Goal: Task Accomplishment & Management: Manage account settings

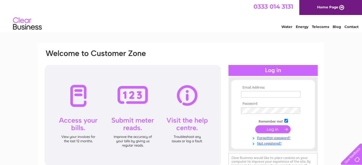
click at [279, 97] on input "text" at bounding box center [270, 94] width 59 height 6
click at [279, 95] on input "text" at bounding box center [271, 94] width 60 height 7
type input "c"
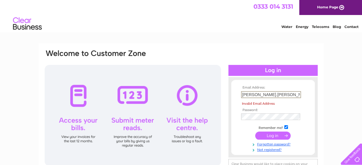
click at [273, 95] on input "[PERSON_NAME].[PERSON_NAME]" at bounding box center [271, 94] width 60 height 7
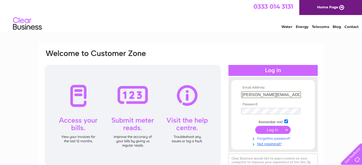
type input "[PERSON_NAME][EMAIL_ADDRESS][PERSON_NAME][DOMAIN_NAME]"
click at [279, 138] on link "Forgotten password?" at bounding box center [273, 137] width 65 height 5
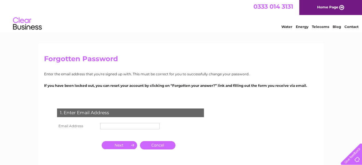
drag, startPoint x: 116, startPoint y: 122, endPoint x: 115, endPoint y: 125, distance: 3.4
click at [116, 123] on td at bounding box center [130, 125] width 62 height 9
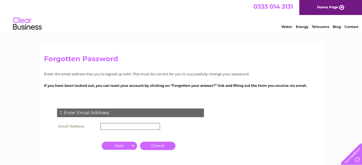
click at [115, 126] on input "text" at bounding box center [130, 126] width 60 height 7
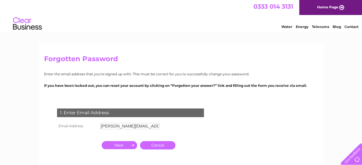
click at [110, 142] on input "button" at bounding box center [119, 145] width 35 height 8
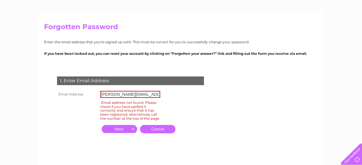
scroll to position [86, 0]
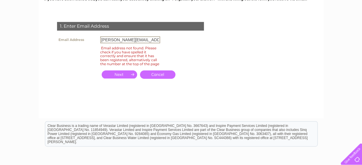
drag, startPoint x: 159, startPoint y: 40, endPoint x: 100, endPoint y: 43, distance: 58.5
click at [100, 43] on input "clive.pyzer@walkerwatts.co.uk" at bounding box center [130, 39] width 60 height 7
type input "[EMAIL_ADDRESS][PERSON_NAME][DOMAIN_NAME]"
click at [119, 77] on input "button" at bounding box center [119, 74] width 35 height 8
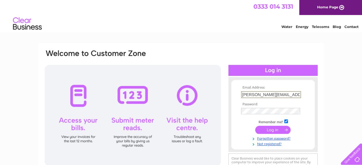
drag, startPoint x: 242, startPoint y: 93, endPoint x: 316, endPoint y: 95, distance: 73.9
click at [316, 95] on div "Email Address: clive.pyzer@walkerwatts.co.uk Password:" at bounding box center [272, 114] width 89 height 63
click at [249, 97] on input "text" at bounding box center [271, 94] width 60 height 7
type input "[PERSON_NAME]."
click at [272, 137] on tbody "Email Address: clive. Password: Remember me?" at bounding box center [272, 115] width 67 height 60
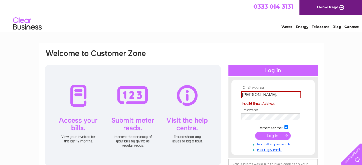
click at [270, 144] on link "Forgotten password?" at bounding box center [273, 143] width 65 height 5
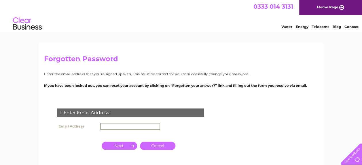
click at [117, 125] on input "text" at bounding box center [130, 126] width 60 height 7
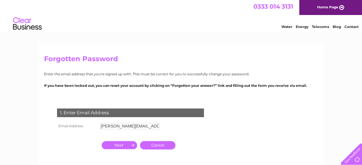
click at [120, 146] on input "button" at bounding box center [119, 145] width 35 height 8
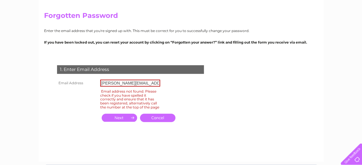
scroll to position [86, 0]
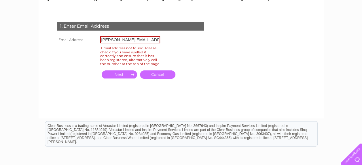
drag, startPoint x: 103, startPoint y: 40, endPoint x: 119, endPoint y: 40, distance: 15.2
click at [103, 40] on input "clive.pyzer@walkerwatt.co.uk" at bounding box center [130, 39] width 60 height 7
click at [120, 40] on input "clive.pyzer@walkerwatt.co.uk" at bounding box center [130, 39] width 60 height 7
click at [144, 40] on input "clive.pyzer@walkerwatt.co.uk" at bounding box center [130, 39] width 60 height 7
type input "[PERSON_NAME][EMAIL_ADDRESS][PERSON_NAME][DOMAIN_NAME]"
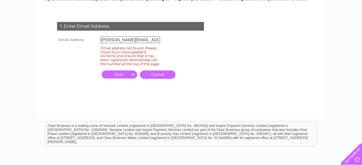
click at [126, 76] on input "button" at bounding box center [119, 74] width 35 height 8
click at [109, 78] on input "button" at bounding box center [119, 74] width 35 height 8
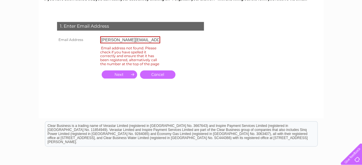
click at [109, 78] on input "button" at bounding box center [119, 74] width 35 height 8
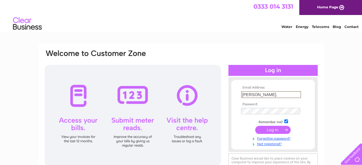
click at [267, 92] on input "clive." at bounding box center [271, 94] width 60 height 7
drag, startPoint x: 228, startPoint y: 94, endPoint x: 198, endPoint y: 94, distance: 30.2
click at [198, 94] on div "Email Address: clive. Password:" at bounding box center [181, 114] width 274 height 131
type input "[EMAIL_ADDRESS][PERSON_NAME][DOMAIN_NAME]"
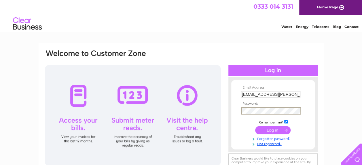
click at [263, 138] on link "Forgotten password?" at bounding box center [273, 137] width 65 height 5
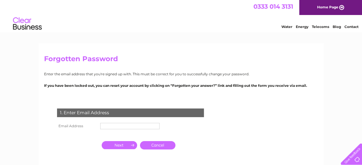
click at [119, 127] on input "text" at bounding box center [129, 126] width 59 height 6
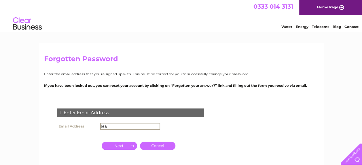
type input "[EMAIL_ADDRESS][PERSON_NAME][DOMAIN_NAME]"
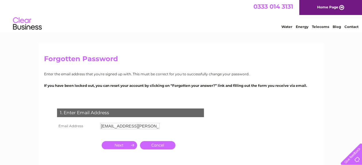
click at [124, 147] on input "button" at bounding box center [119, 145] width 35 height 8
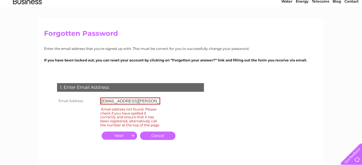
scroll to position [86, 0]
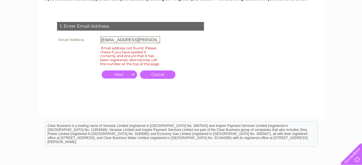
click at [155, 40] on input "[EMAIL_ADDRESS][PERSON_NAME][DOMAIN_NAME]" at bounding box center [130, 39] width 60 height 7
click at [119, 78] on input "button" at bounding box center [119, 74] width 35 height 8
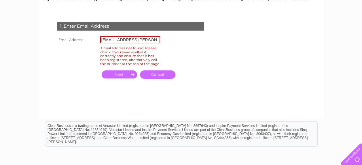
click at [119, 78] on input "button" at bounding box center [119, 74] width 35 height 8
